Goal: Book appointment/travel/reservation

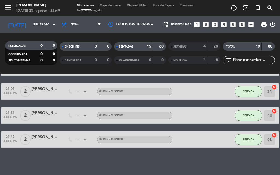
scroll to position [161, 0]
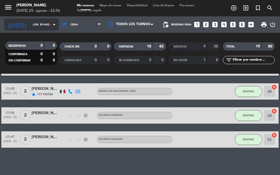
click at [45, 26] on input "lun. 25 ago." at bounding box center [48, 25] width 36 height 8
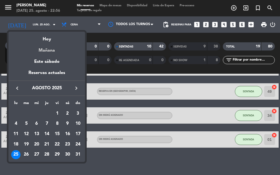
click at [49, 51] on div "Mañana" at bounding box center [46, 48] width 77 height 11
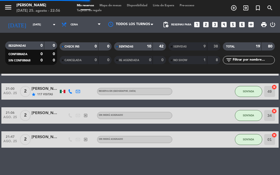
scroll to position [0, 0]
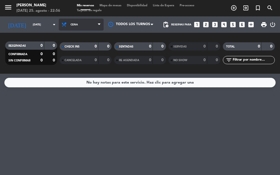
click at [82, 25] on span "Cena" at bounding box center [81, 25] width 45 height 12
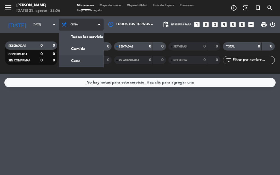
click at [82, 25] on span "Cena" at bounding box center [81, 25] width 45 height 12
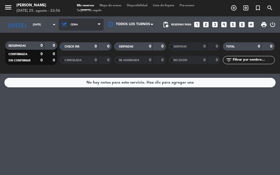
click at [94, 22] on span "Cena" at bounding box center [81, 25] width 45 height 12
click at [86, 46] on div "menu [PERSON_NAME] [DATE] 25. agosto - 22:56 Mis reservas Mapa de mesas Disponi…" at bounding box center [140, 37] width 280 height 74
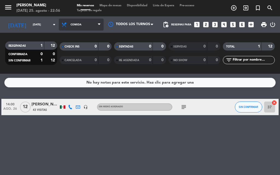
click at [87, 24] on span "Comida" at bounding box center [81, 25] width 45 height 12
click at [86, 60] on div "menu [PERSON_NAME] [DATE] 25. agosto - 22:56 Mis reservas Mapa de mesas Disponi…" at bounding box center [140, 37] width 280 height 74
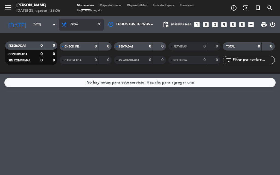
click at [93, 27] on span "Cena" at bounding box center [81, 25] width 45 height 12
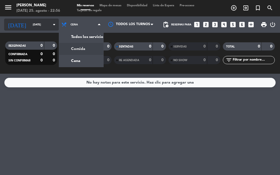
click at [30, 27] on input "[DATE]" at bounding box center [48, 25] width 36 height 8
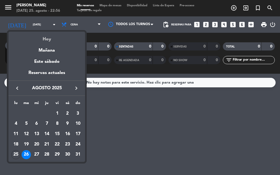
click at [47, 39] on div "Hoy" at bounding box center [46, 37] width 77 height 11
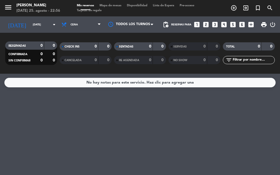
type input "lun. 25 ago."
